Goal: Information Seeking & Learning: Learn about a topic

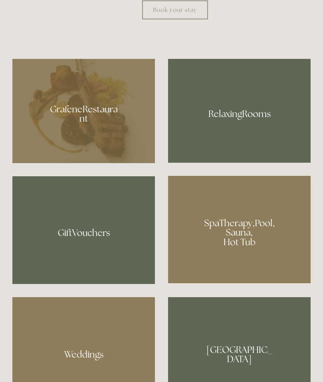
scroll to position [522, 0]
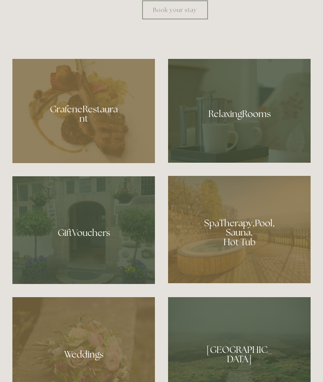
click at [104, 163] on div at bounding box center [83, 111] width 143 height 104
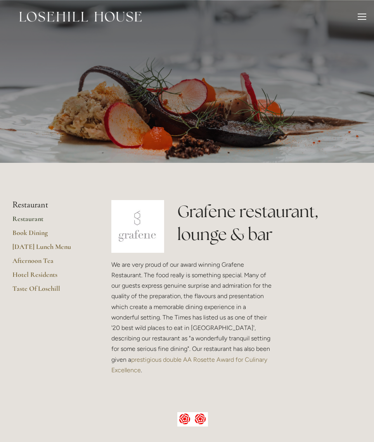
click at [63, 249] on link "[DATE] Lunch Menu" at bounding box center [49, 249] width 74 height 14
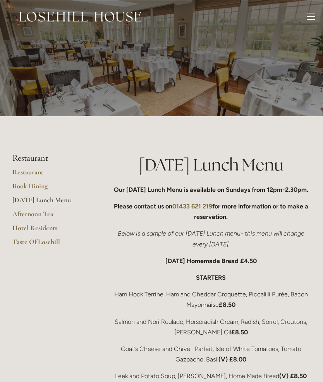
click at [314, 16] on div at bounding box center [311, 18] width 9 height 9
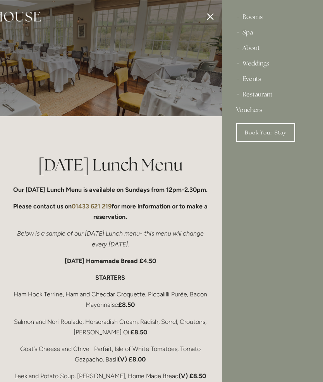
click at [257, 16] on div "Rooms" at bounding box center [273, 17] width 73 height 16
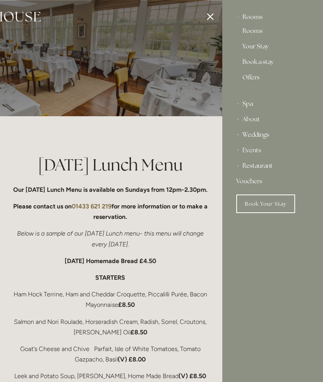
click at [262, 35] on link "Rooms" at bounding box center [273, 32] width 60 height 9
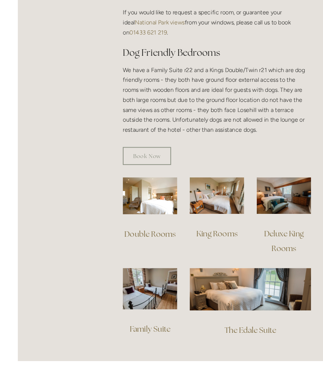
scroll to position [460, 0]
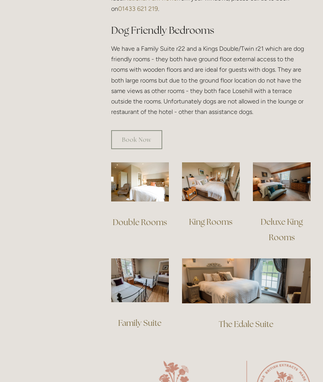
click at [261, 270] on img at bounding box center [246, 281] width 129 height 45
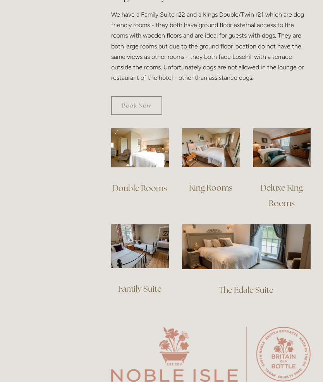
click at [169, 242] on img at bounding box center [140, 247] width 58 height 44
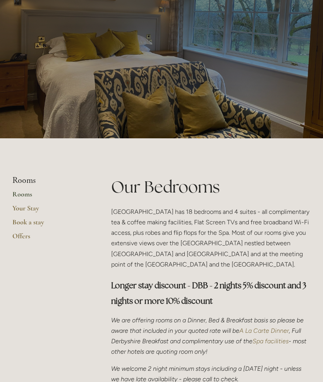
scroll to position [0, 0]
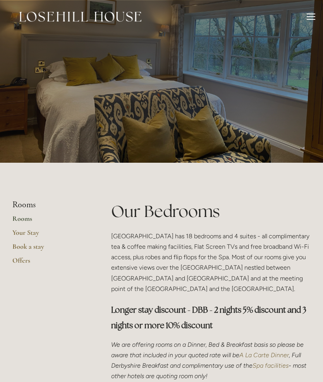
click at [32, 235] on link "Your Stay" at bounding box center [49, 235] width 74 height 14
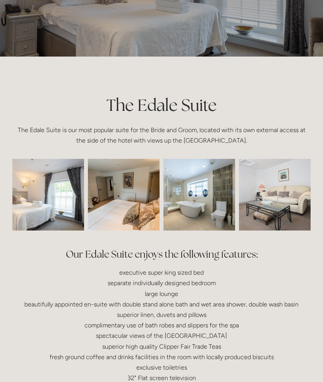
scroll to position [95, 0]
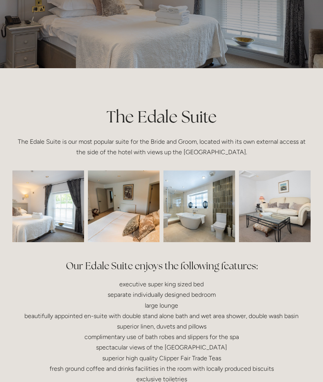
click at [154, 215] on img at bounding box center [124, 207] width 108 height 72
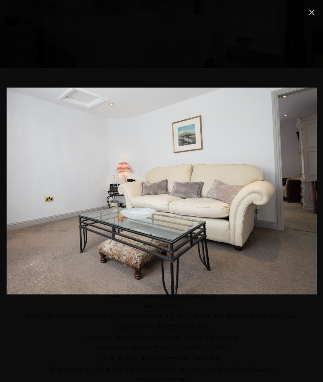
click at [311, 14] on link "Close" at bounding box center [312, 12] width 9 height 9
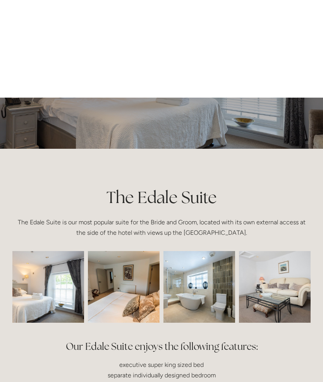
scroll to position [0, 0]
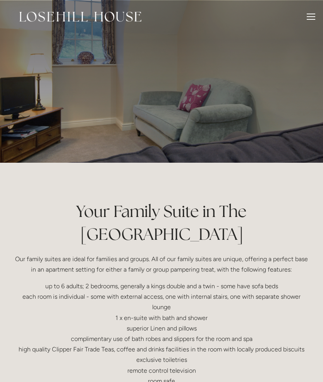
click at [285, 142] on div at bounding box center [161, 81] width 323 height 163
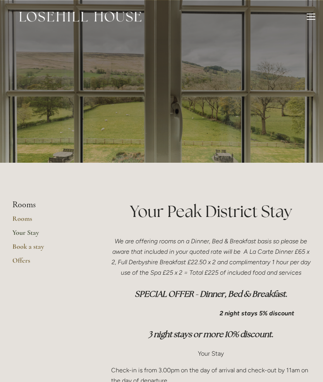
click at [32, 265] on link "Offers" at bounding box center [49, 263] width 74 height 14
